Goal: Check status: Check status

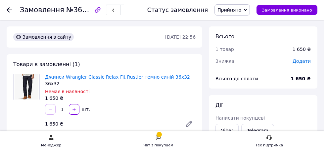
click at [7, 8] on icon at bounding box center [9, 9] width 5 height 5
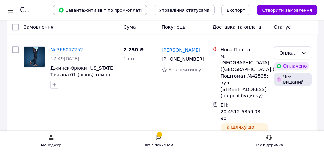
scroll to position [572, 0]
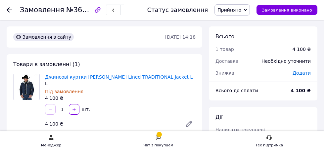
click at [9, 8] on icon at bounding box center [9, 9] width 5 height 5
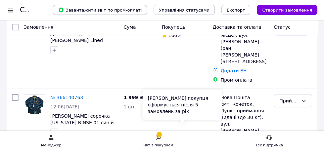
scroll to position [271, 0]
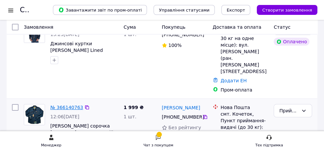
click at [71, 105] on link "№ 366140763" at bounding box center [66, 107] width 33 height 5
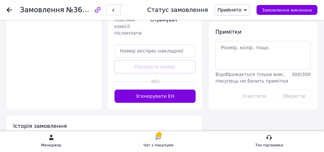
scroll to position [359, 0]
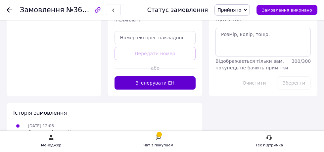
click at [157, 77] on button "Згенерувати ЕН" at bounding box center [156, 83] width 82 height 13
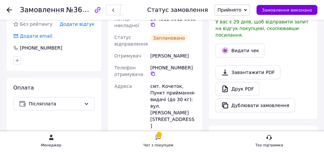
scroll to position [0, 0]
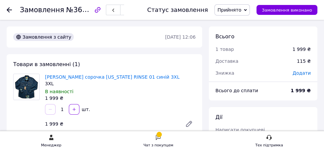
click at [9, 8] on icon at bounding box center [9, 9] width 5 height 5
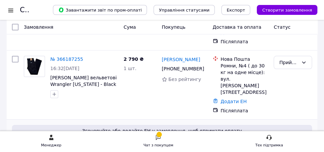
scroll to position [120, 0]
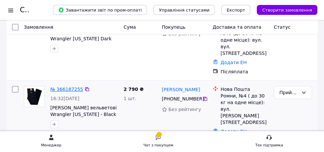
click at [72, 87] on link "№ 366187255" at bounding box center [66, 89] width 33 height 5
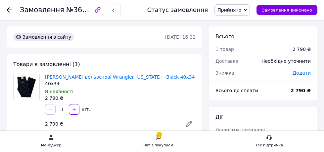
click at [8, 9] on icon at bounding box center [9, 9] width 5 height 5
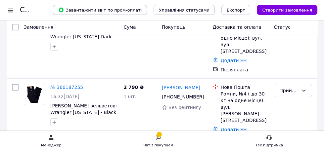
scroll to position [120, 0]
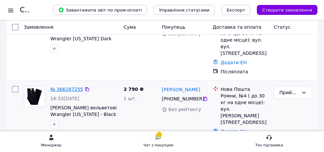
click at [73, 87] on link "№ 366187255" at bounding box center [66, 89] width 33 height 5
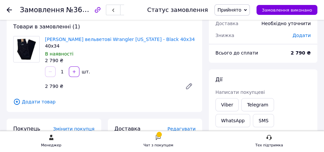
scroll to position [34, 0]
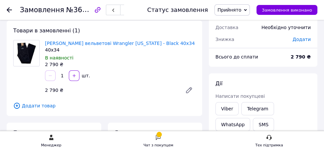
click at [7, 8] on icon at bounding box center [9, 9] width 5 height 5
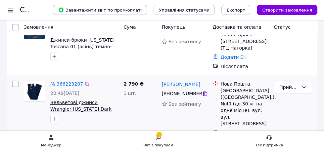
scroll to position [60, 0]
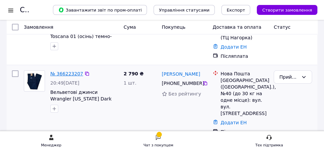
click at [75, 71] on link "№ 366223207" at bounding box center [66, 73] width 33 height 5
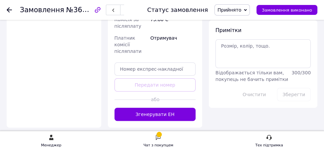
scroll to position [359, 0]
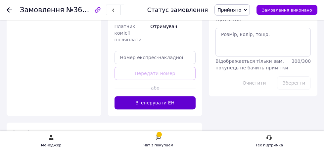
click at [160, 96] on button "Згенерувати ЕН" at bounding box center [156, 102] width 82 height 13
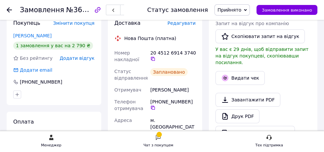
scroll to position [0, 0]
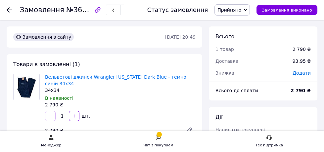
click at [8, 9] on icon at bounding box center [9, 9] width 5 height 5
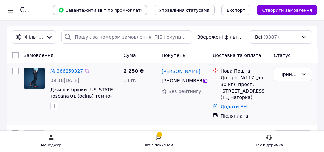
click at [70, 72] on link "№ 366259327" at bounding box center [66, 71] width 33 height 5
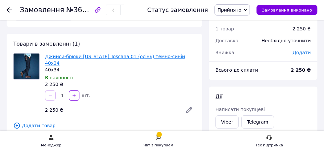
scroll to position [111, 0]
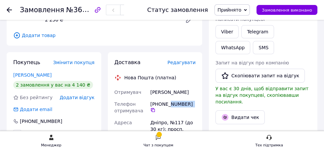
drag, startPoint x: 167, startPoint y: 97, endPoint x: 197, endPoint y: 99, distance: 30.2
copy div "011 11 99"
click at [9, 9] on icon at bounding box center [9, 9] width 5 height 5
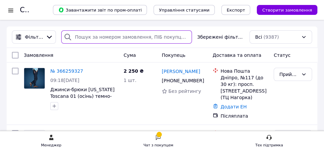
click at [104, 38] on input "search" at bounding box center [126, 36] width 131 height 13
paste input "011 11 99"
type input "011 11 99"
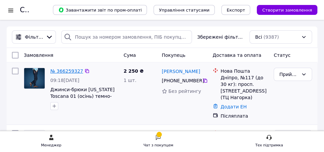
click at [70, 70] on link "№ 366259327" at bounding box center [66, 71] width 33 height 5
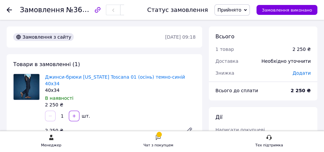
click at [7, 9] on use at bounding box center [9, 9] width 5 height 5
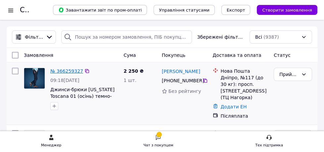
click at [70, 70] on link "№ 366259327" at bounding box center [66, 71] width 33 height 5
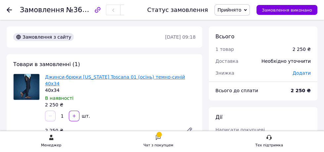
click at [154, 77] on link "Джинси-брюки [US_STATE] Toscana 01 (осінь) темно-синій 40х34" at bounding box center [115, 81] width 140 height 12
